Goal: Find specific page/section: Find specific page/section

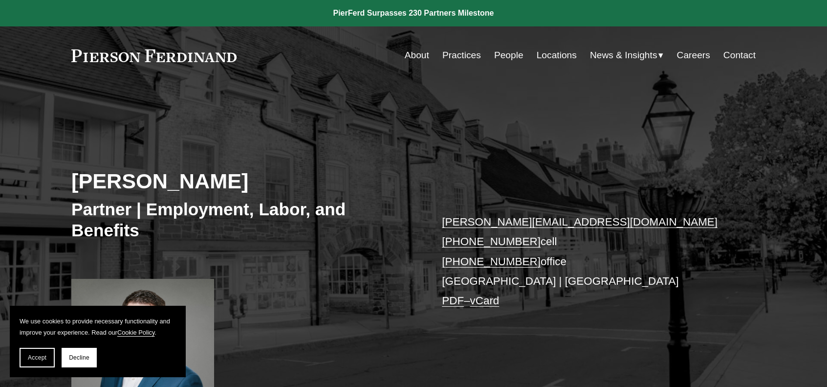
scroll to position [587, 0]
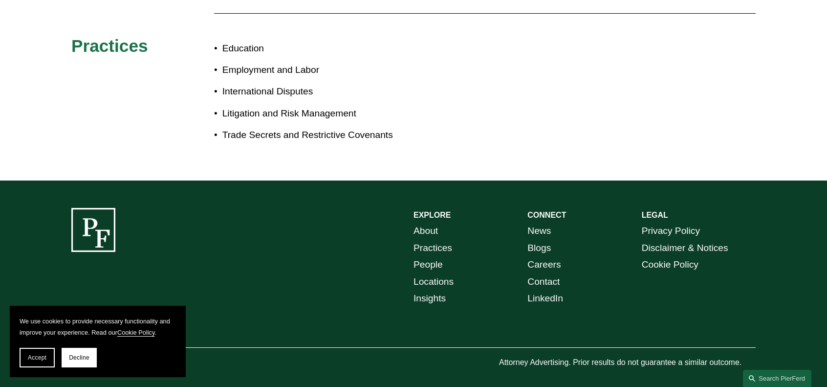
click at [223, 48] on p "Education" at bounding box center [318, 48] width 191 height 17
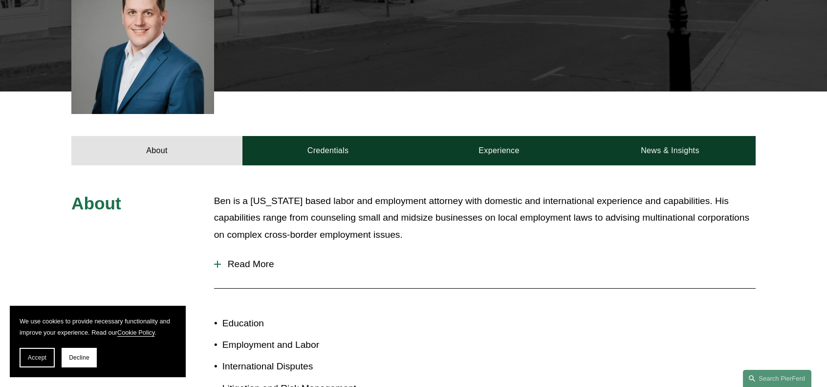
scroll to position [304, 0]
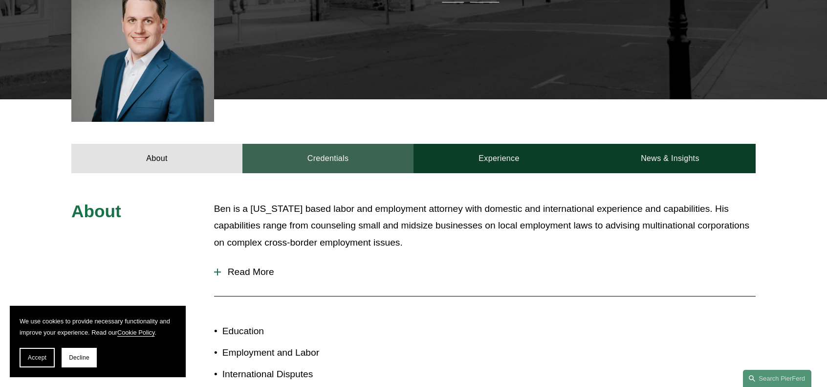
click at [353, 154] on link "Credentials" at bounding box center [328, 158] width 171 height 29
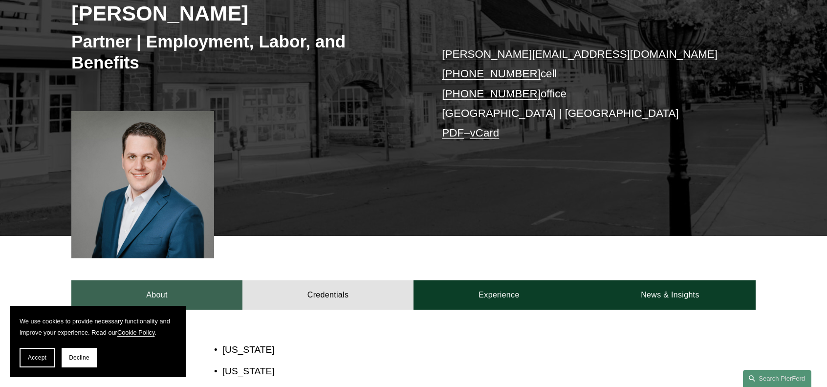
scroll to position [21, 0]
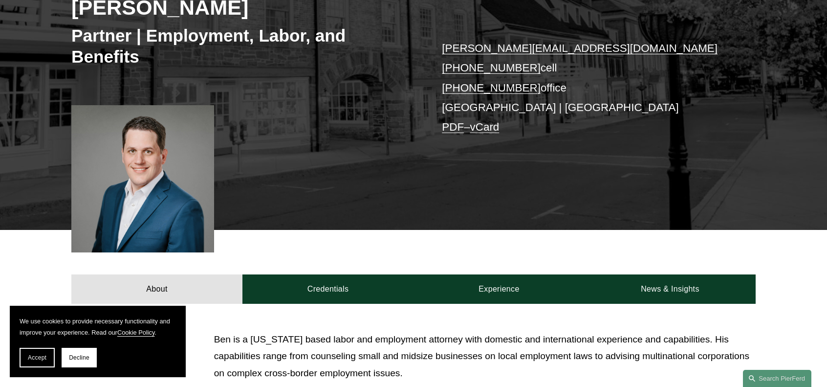
scroll to position [157, 0]
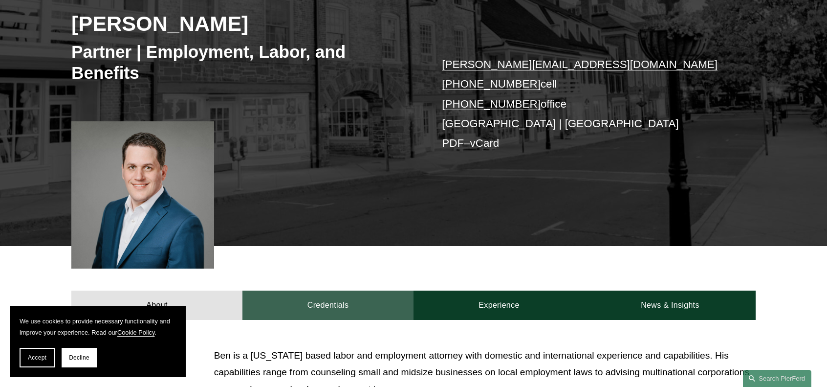
click at [323, 305] on link "Credentials" at bounding box center [328, 304] width 171 height 29
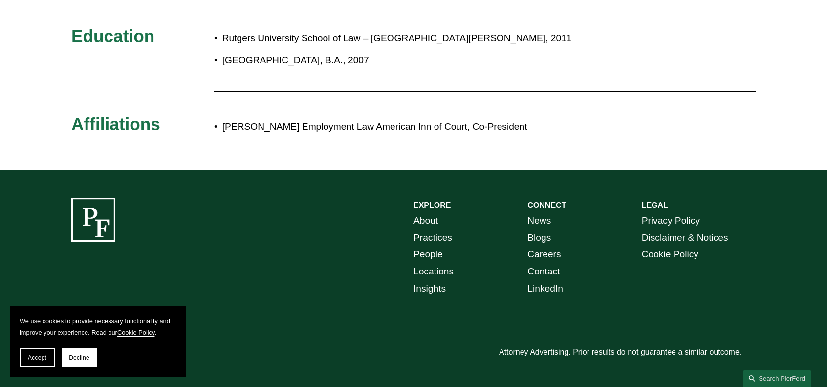
scroll to position [510, 0]
